Goal: Navigation & Orientation: Find specific page/section

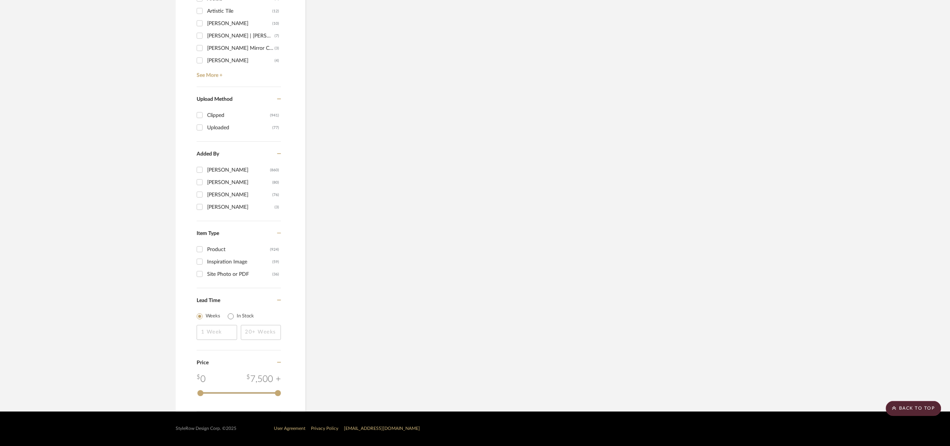
scroll to position [1098, 0]
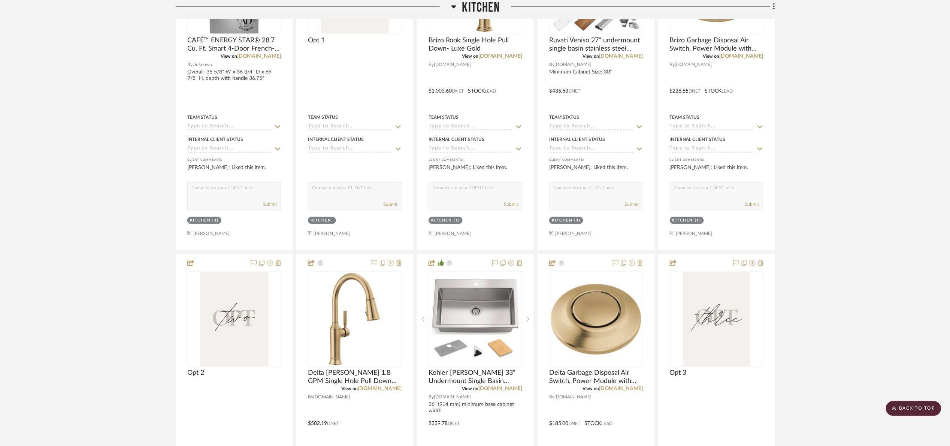
click at [464, 5] on span "Kitchen" at bounding box center [480, 8] width 37 height 16
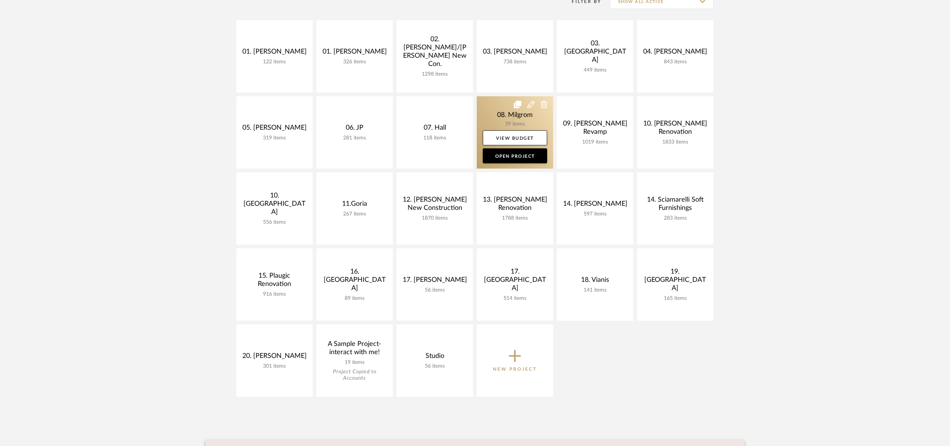
scroll to position [112, 0]
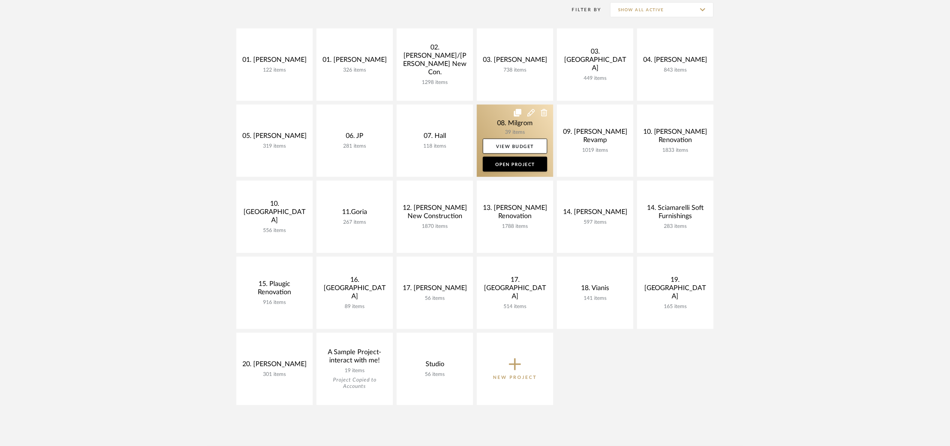
click at [485, 119] on link at bounding box center [515, 141] width 76 height 72
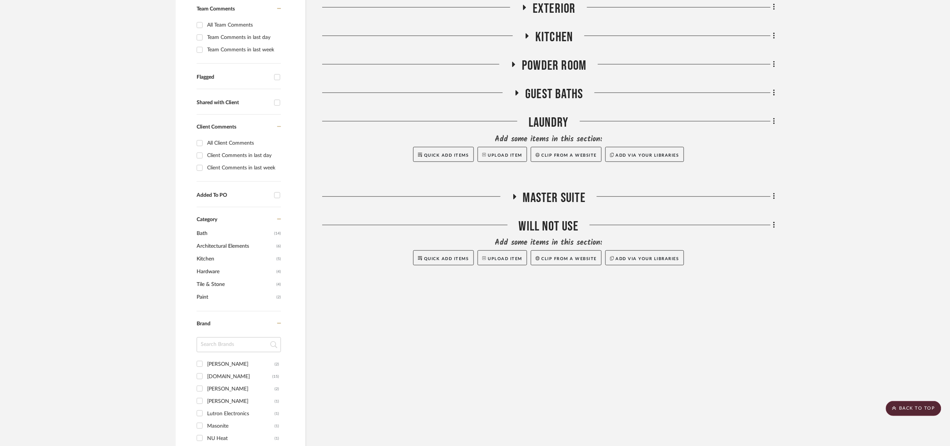
scroll to position [112, 0]
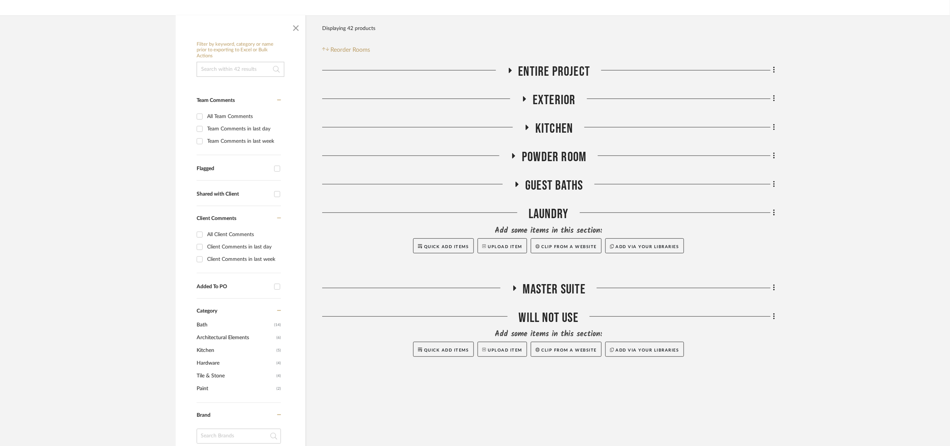
click at [567, 289] on span "Master Suite" at bounding box center [554, 289] width 63 height 16
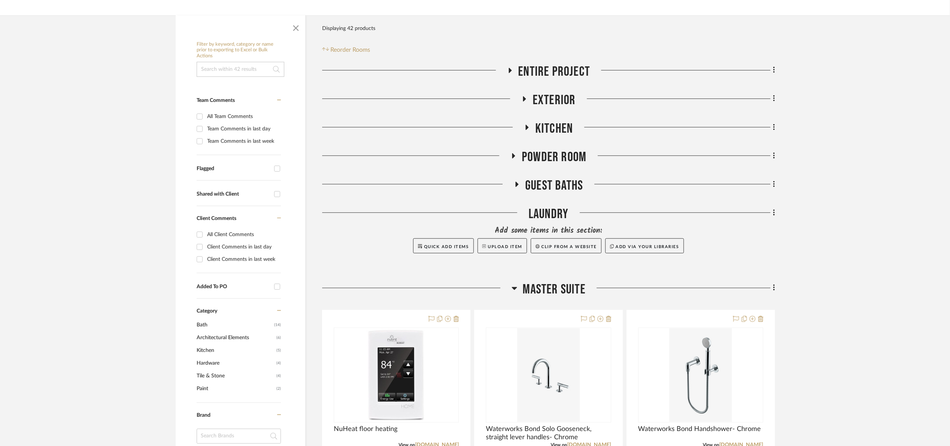
click at [566, 290] on span "Master Suite" at bounding box center [554, 289] width 63 height 16
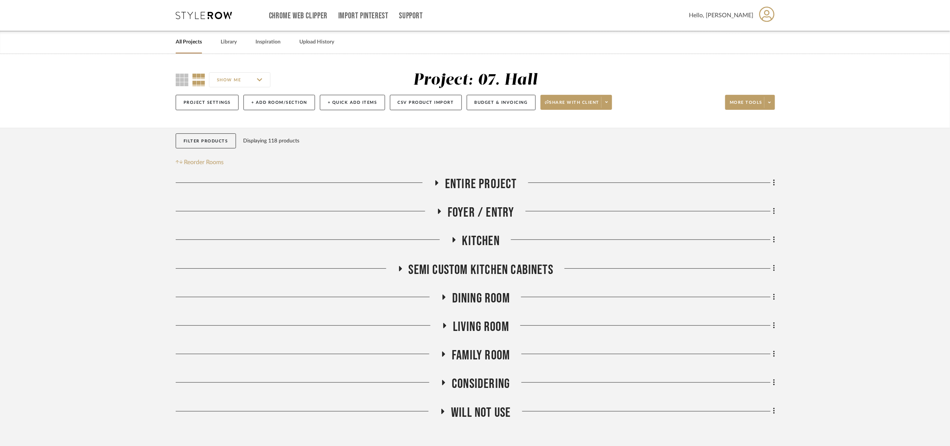
click at [475, 179] on span "Entire Project" at bounding box center [481, 184] width 72 height 16
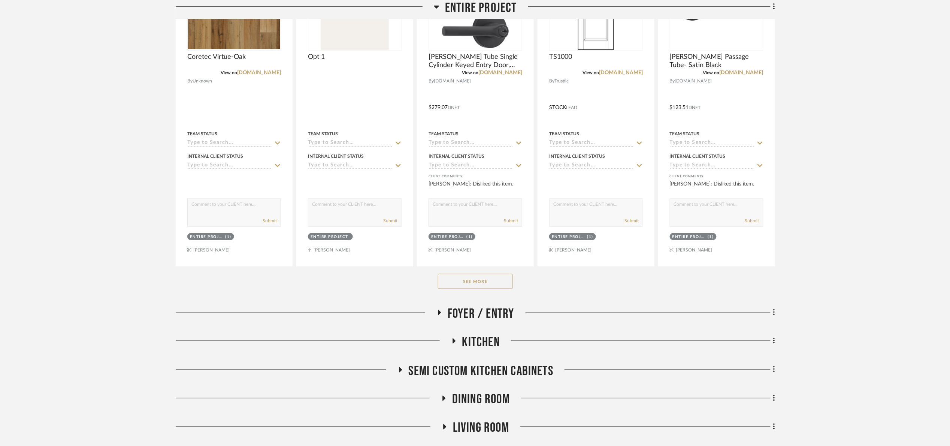
scroll to position [281, 0]
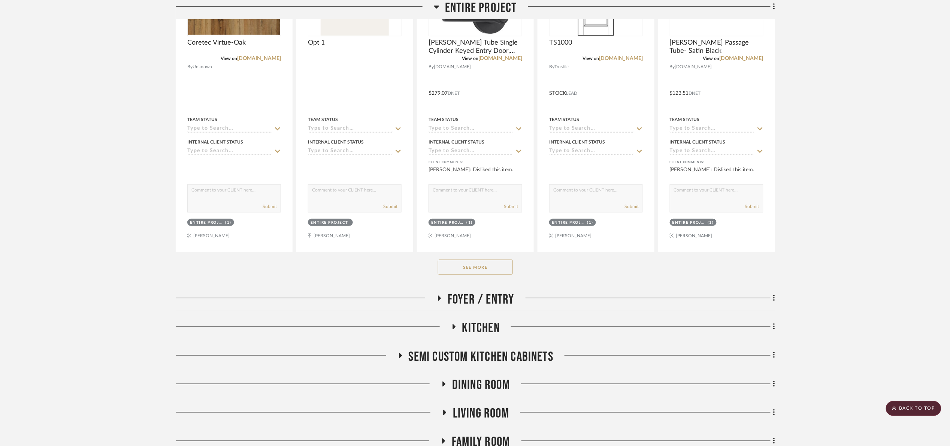
click at [478, 272] on button "See More" at bounding box center [475, 267] width 75 height 15
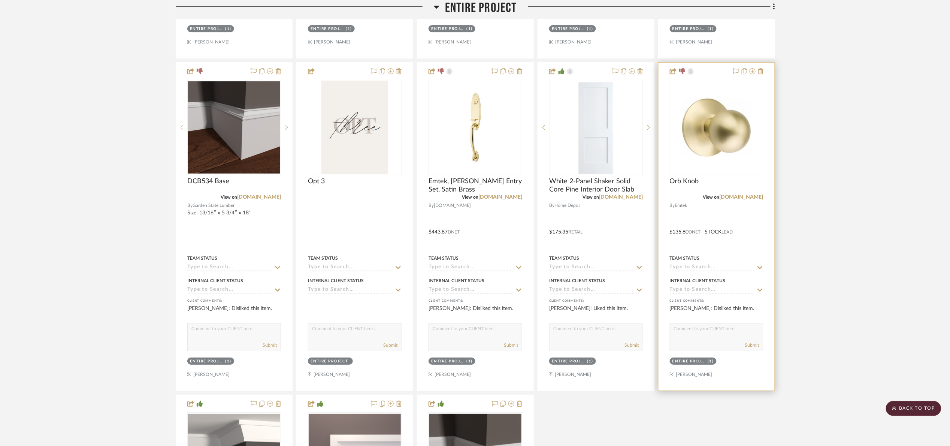
scroll to position [1124, 0]
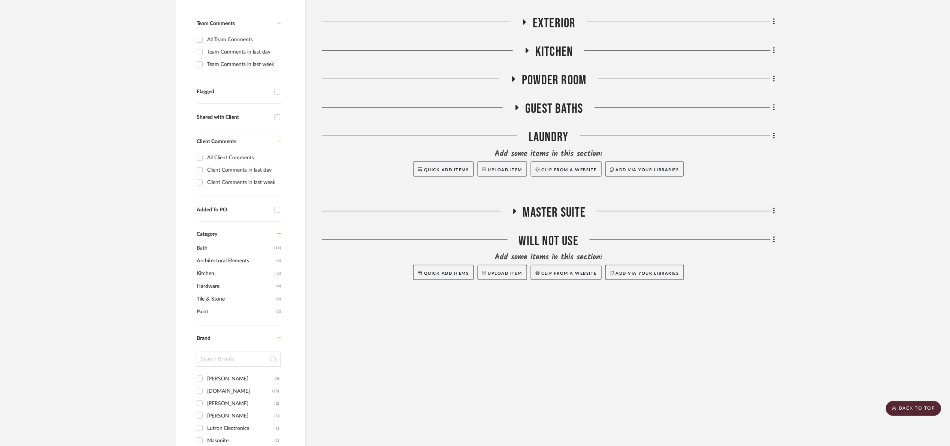
scroll to position [169, 0]
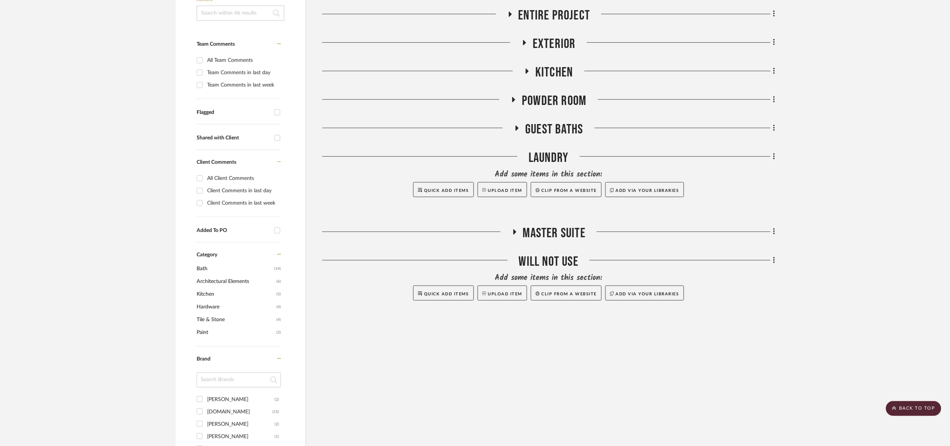
click at [555, 232] on span "Master Suite" at bounding box center [554, 233] width 63 height 16
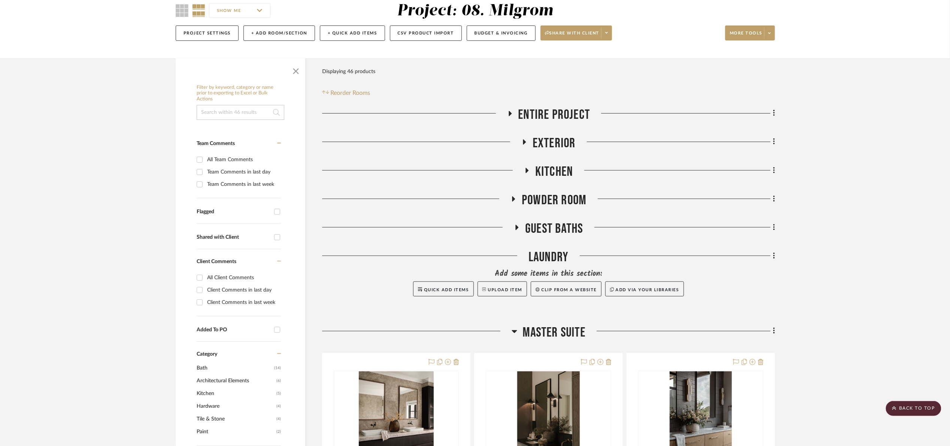
scroll to position [56, 0]
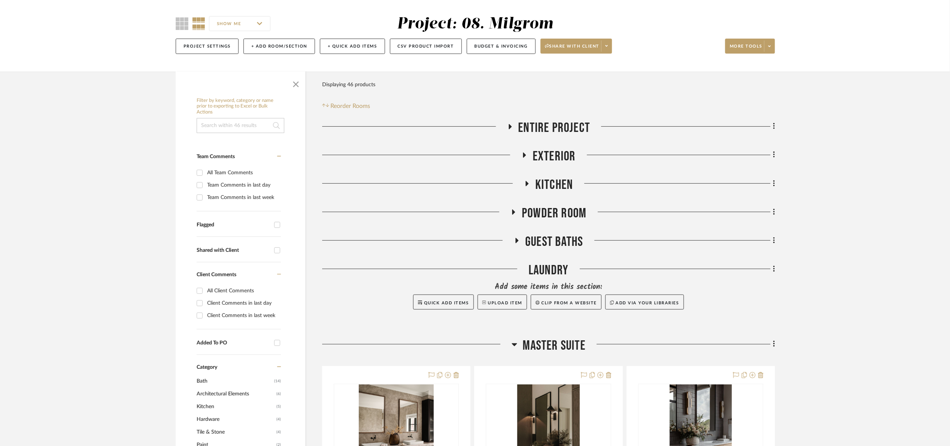
click at [540, 215] on span "Powder Room" at bounding box center [554, 213] width 64 height 16
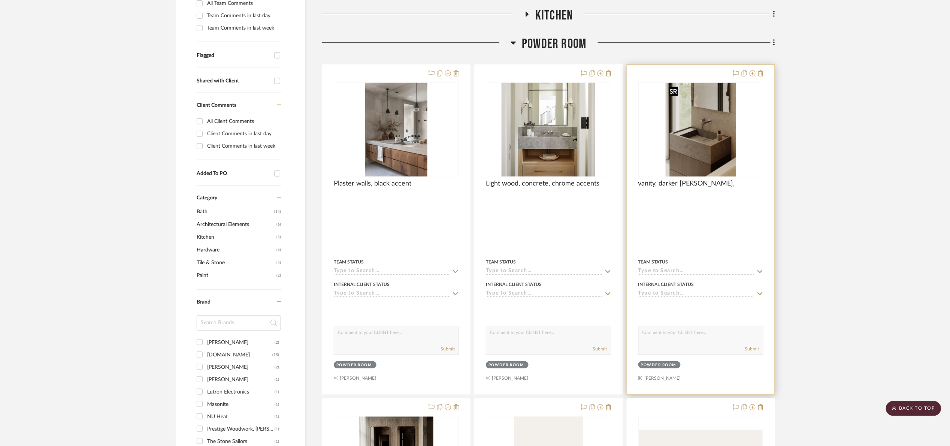
scroll to position [225, 0]
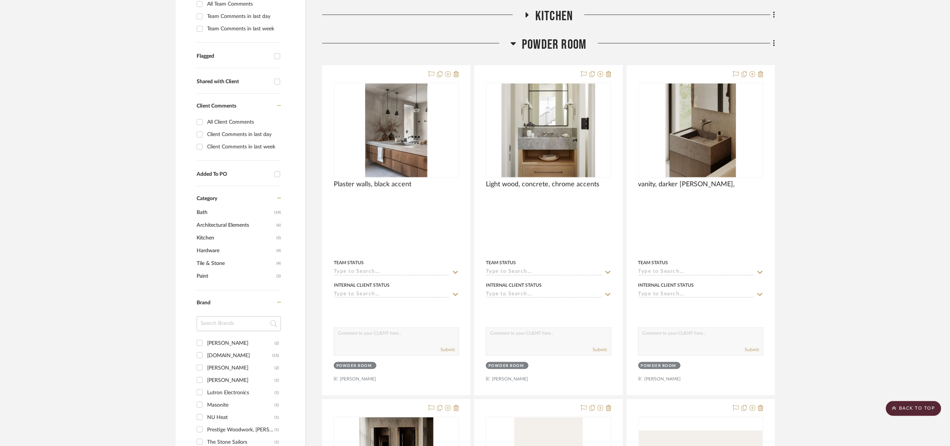
click at [550, 50] on span "Powder Room" at bounding box center [554, 45] width 64 height 16
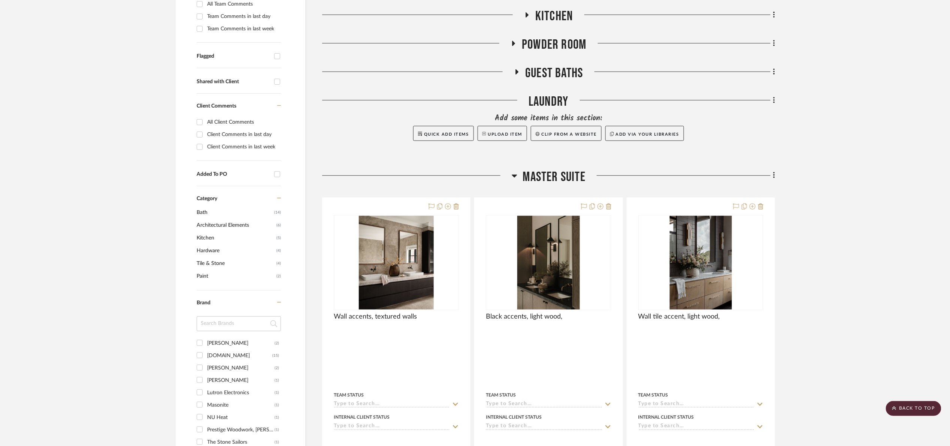
click at [551, 179] on span "Master Suite" at bounding box center [554, 177] width 63 height 16
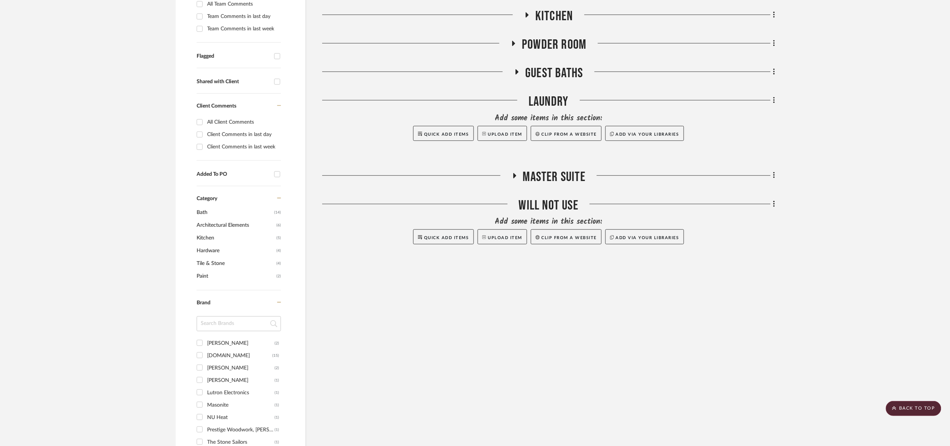
click at [856, 176] on project-details-page "SHOW ME Project: 08. Milgrom Project Settings + Add Room/Section + Quick Add It…" at bounding box center [475, 292] width 950 height 926
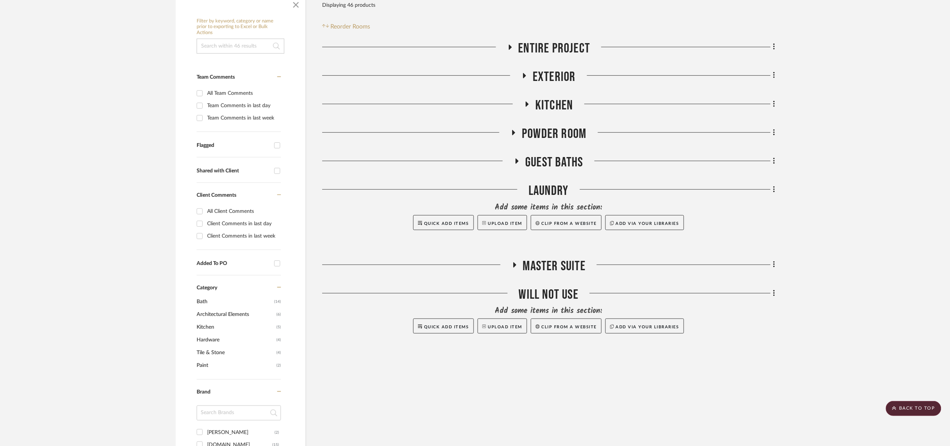
scroll to position [112, 0]
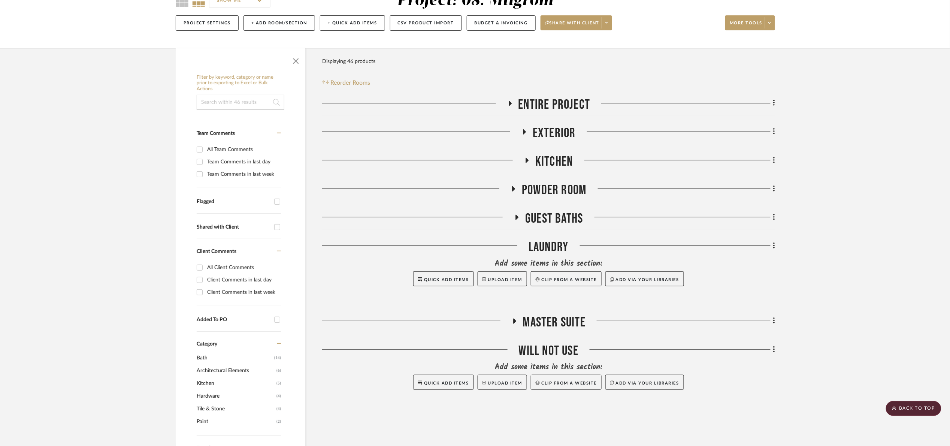
scroll to position [56, 0]
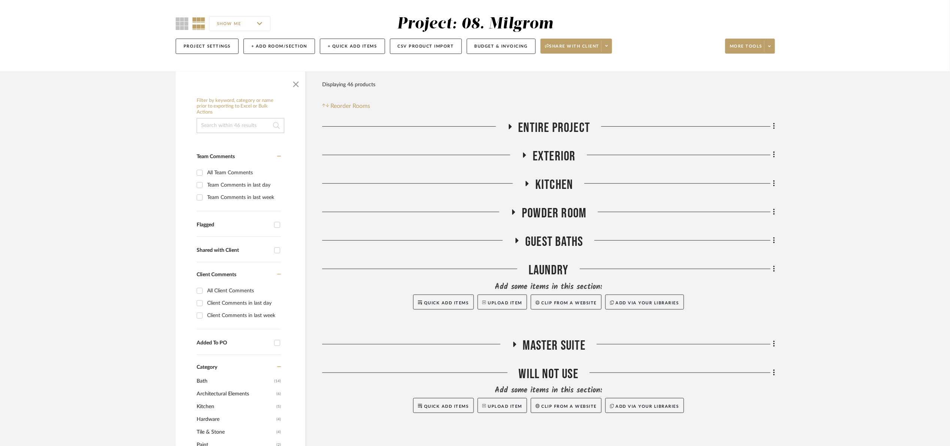
click at [550, 213] on span "Powder Room" at bounding box center [554, 213] width 64 height 16
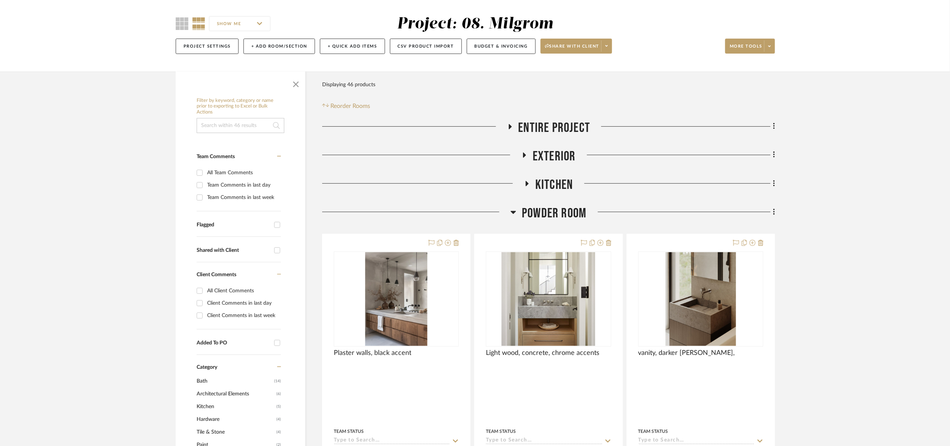
click at [550, 213] on span "Powder Room" at bounding box center [554, 213] width 64 height 16
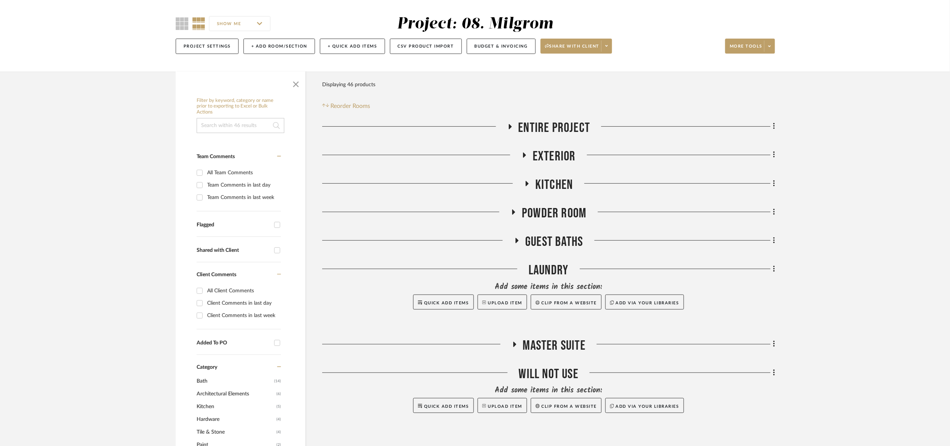
click at [548, 182] on span "Kitchen" at bounding box center [553, 185] width 37 height 16
